Goal: Task Accomplishment & Management: Complete application form

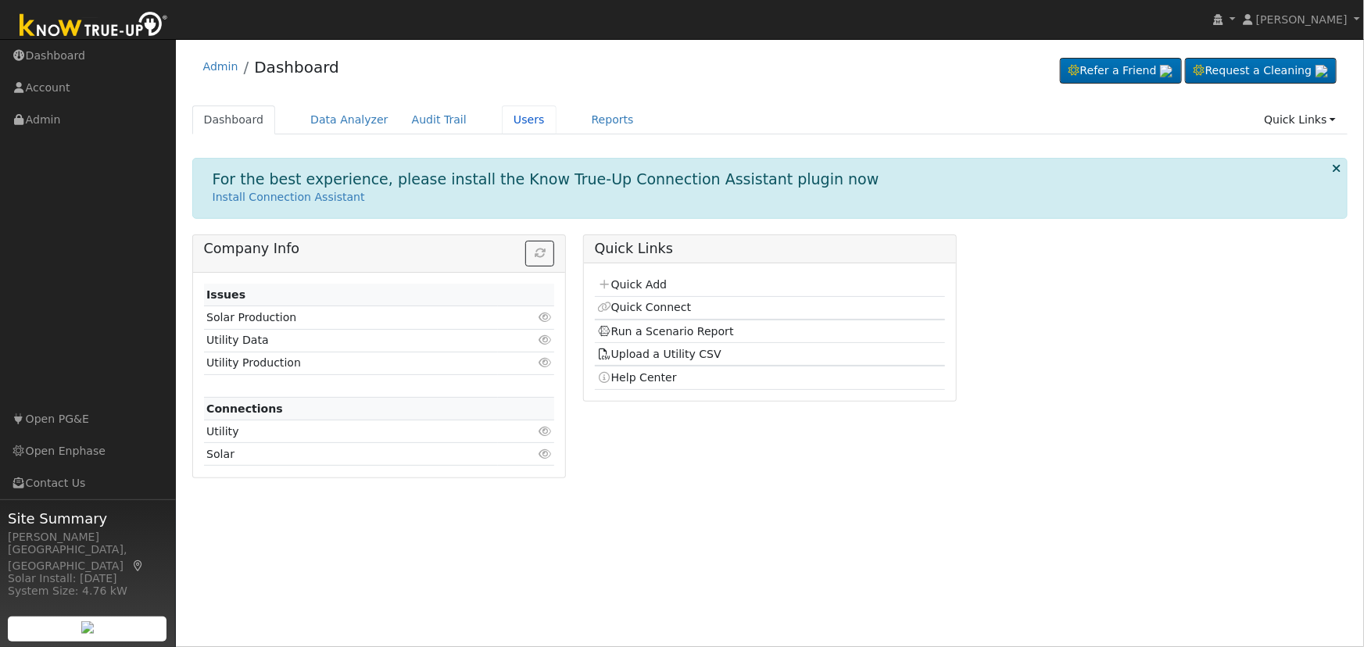
click at [503, 118] on link "Users" at bounding box center [529, 120] width 55 height 29
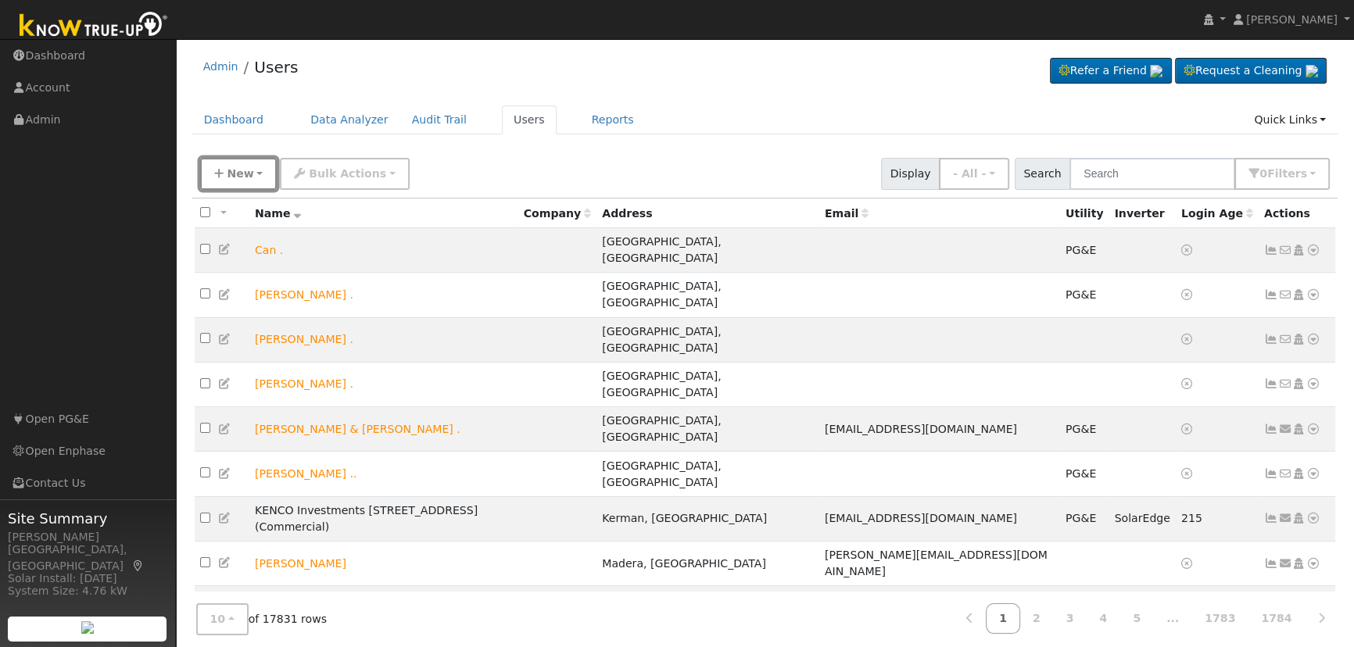
click at [230, 171] on span "New" at bounding box center [240, 173] width 27 height 13
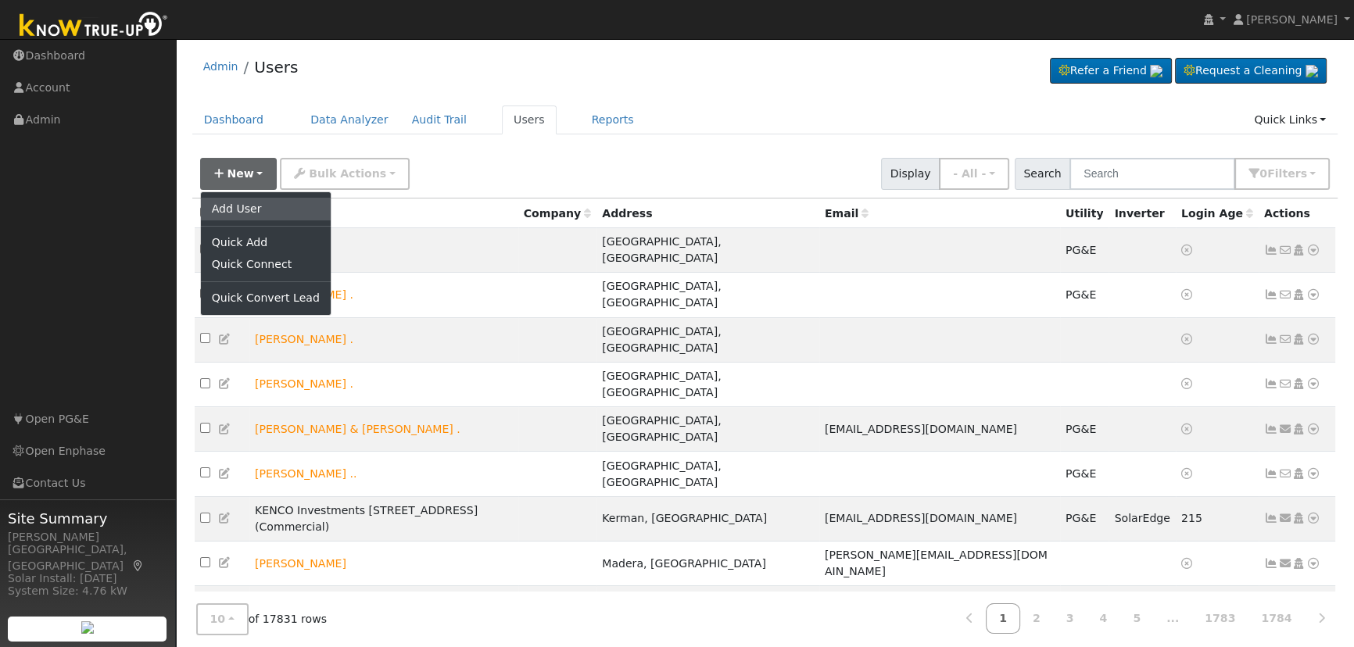
click at [243, 202] on link "Add User" at bounding box center [266, 209] width 130 height 22
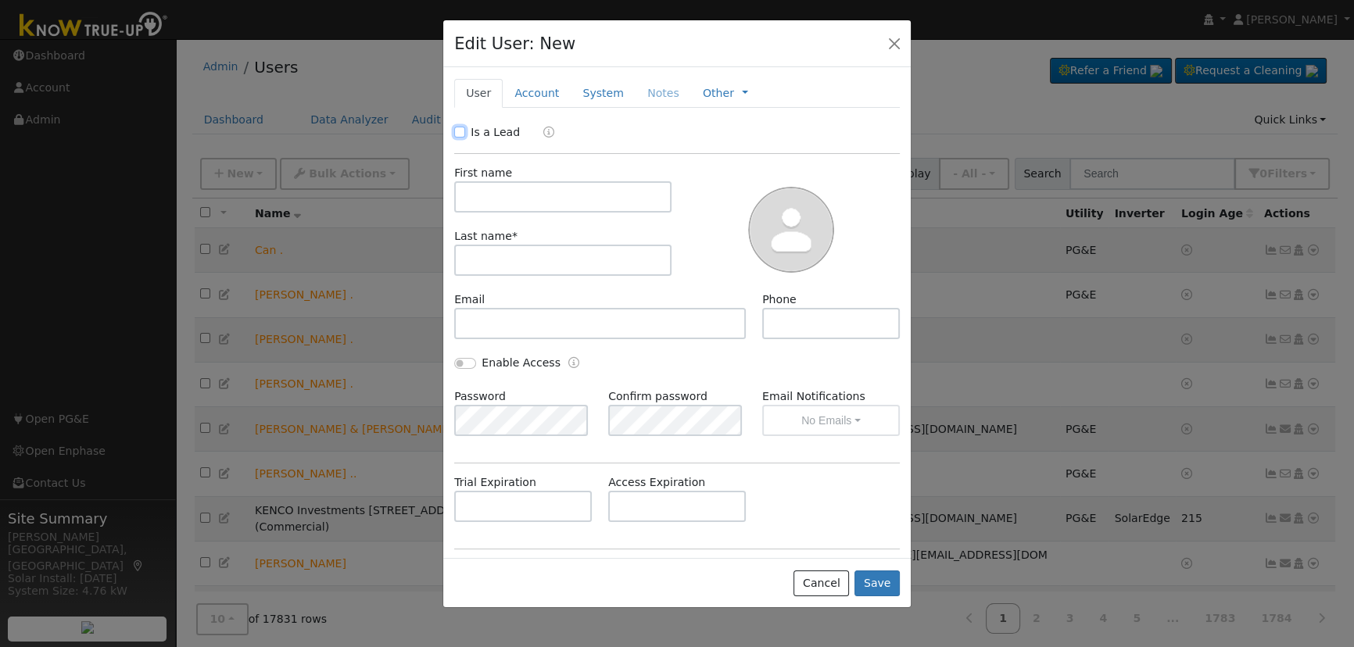
click at [460, 134] on input "Is a Lead" at bounding box center [459, 132] width 11 height 11
checkbox input "true"
click at [501, 198] on input "text" at bounding box center [562, 196] width 217 height 31
type input "Michael"
click at [563, 261] on input "text" at bounding box center [562, 260] width 217 height 31
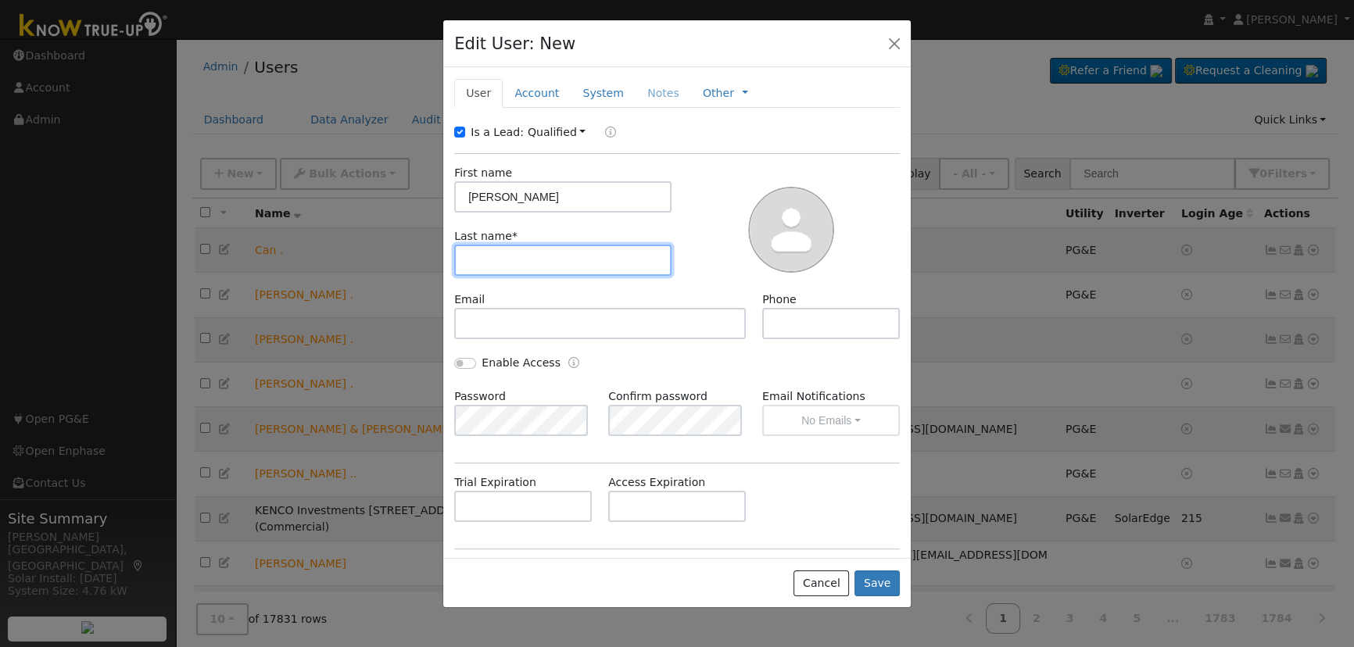
paste input "Rodriguez"
click at [470, 256] on input "Rodriguez" at bounding box center [562, 260] width 217 height 31
type input "Rodriguez"
click at [526, 89] on link "Account" at bounding box center [537, 93] width 68 height 29
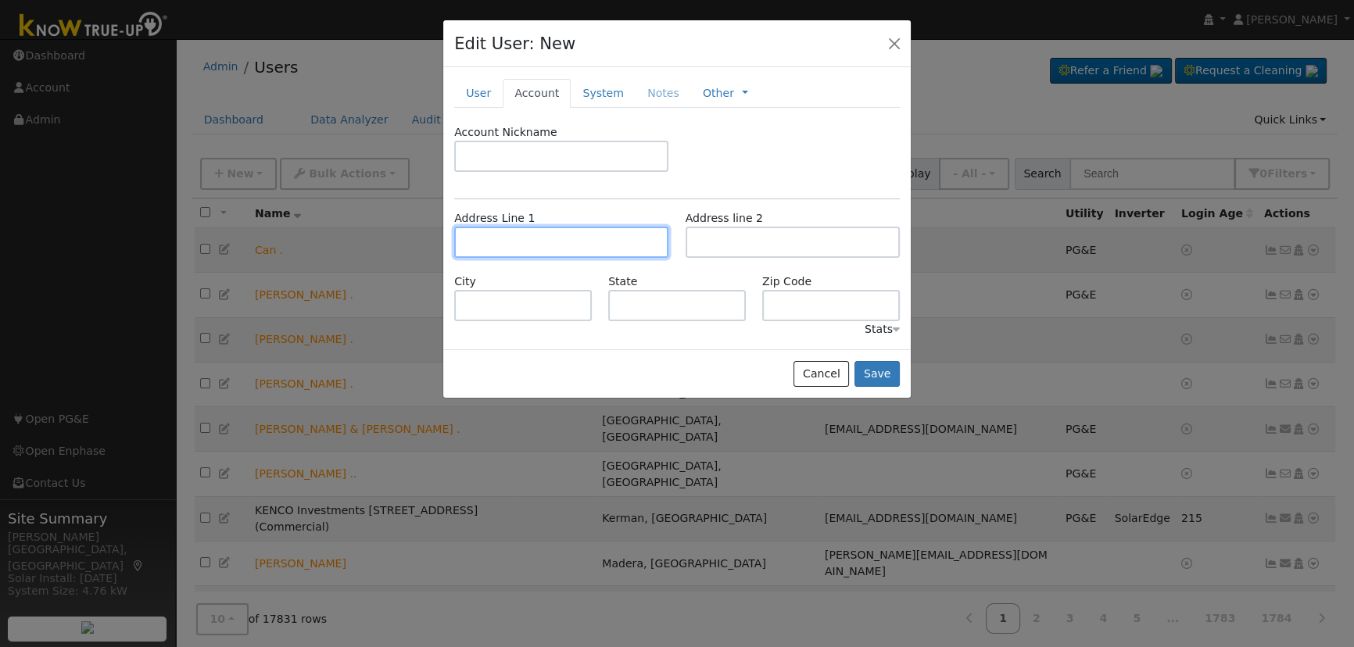
click at [568, 241] on input "text" at bounding box center [561, 242] width 214 height 31
paste input "2336 N Bryan Ave, Fresno, CA 93723"
type input "2336 North Bryan Avenue"
type input "Fresno"
type input "CA"
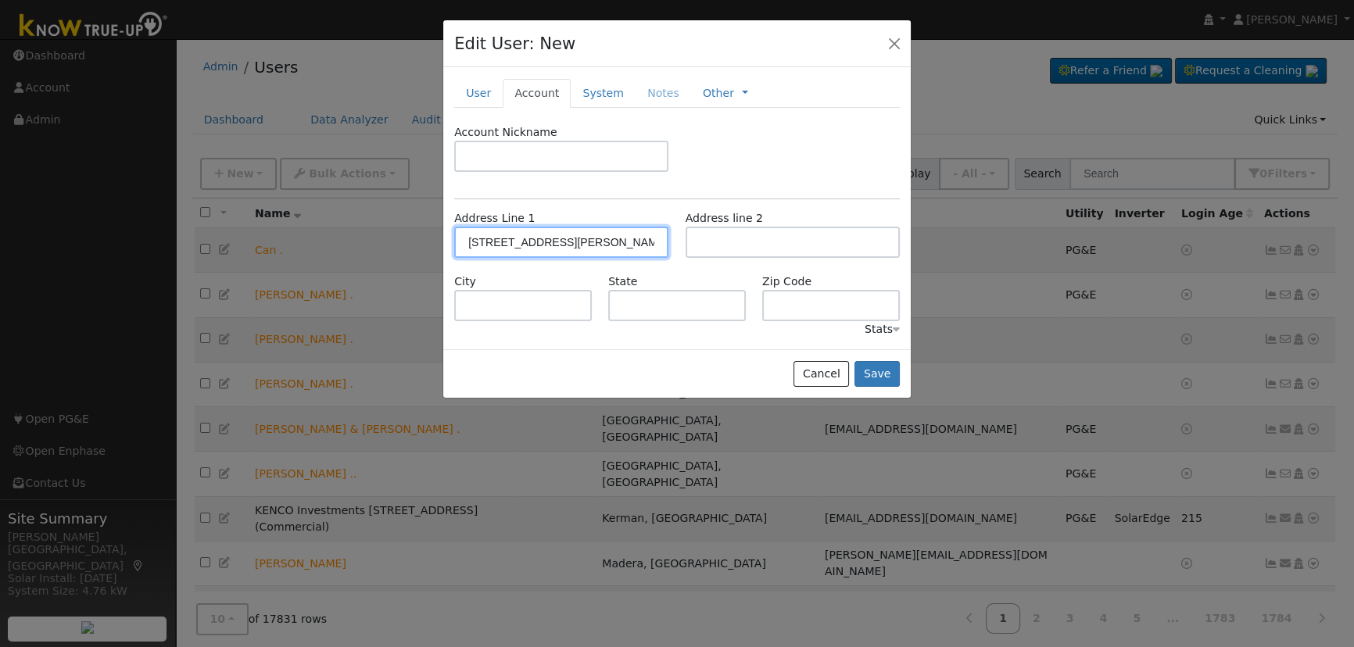
type input "93723"
click at [887, 375] on button "Save" at bounding box center [877, 374] width 45 height 27
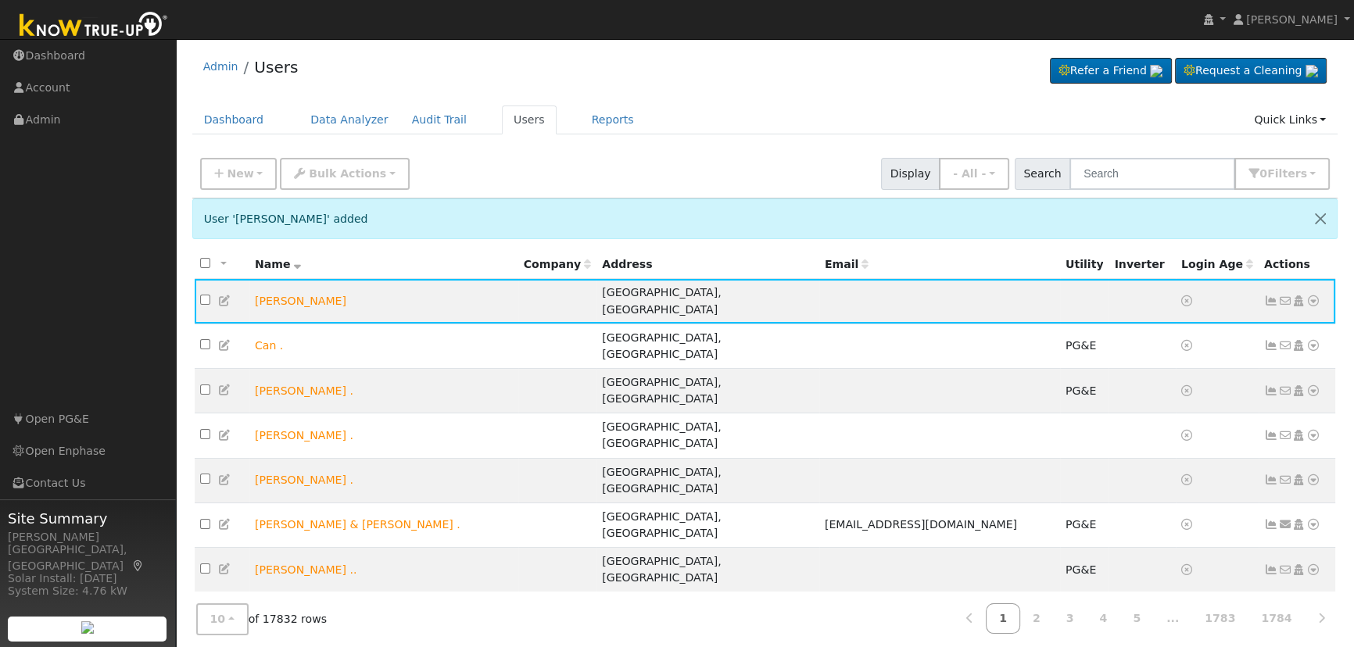
click at [1300, 297] on icon at bounding box center [1299, 301] width 14 height 11
